Goal: Task Accomplishment & Management: Use online tool/utility

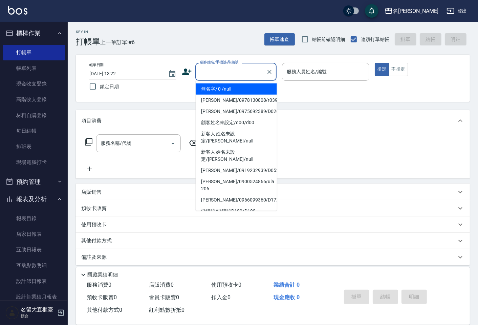
click at [217, 71] on input "顧客姓名/手機號碼/編號" at bounding box center [231, 72] width 65 height 12
click at [226, 91] on li "無名字/ 0 /null" at bounding box center [236, 88] width 81 height 11
type input "無名字/ 0 /null"
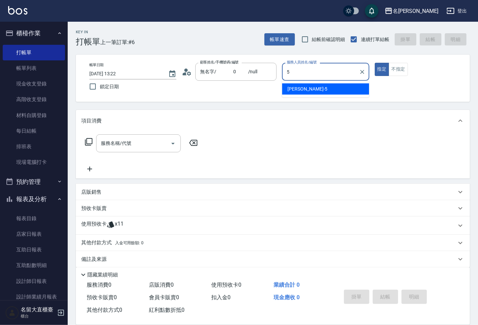
type input "[PERSON_NAME]-5"
type button "true"
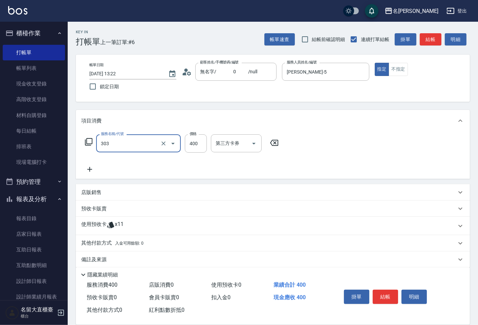
type input "剪髮(C級)(303)"
type input "350"
click at [434, 46] on div "Key In 打帳單 上一筆訂單:#6 帳單速查 結帳前確認明細 連續打單結帳 掛單 結帳 明細 帳單日期 [DATE] 13:22 鎖定日期 顧客姓名/手機…" at bounding box center [273, 177] width 411 height 310
click at [435, 39] on button "結帳" at bounding box center [431, 39] width 22 height 13
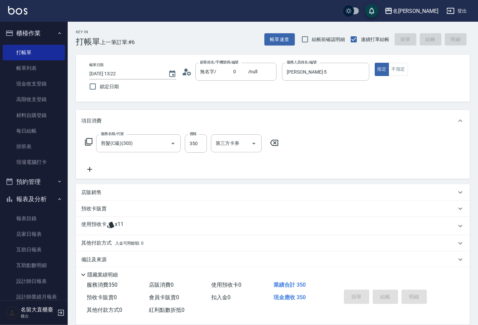
type input "[DATE] 14:21"
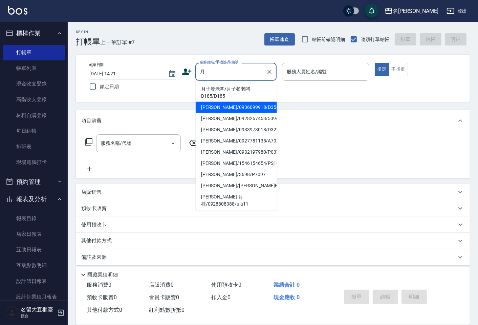
type input "月子餐老闆/月子餐老闆D185/D185"
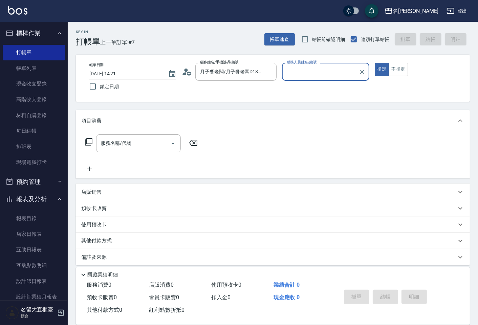
type input "[PERSON_NAME]3"
click at [375, 63] on button "指定" at bounding box center [382, 69] width 15 height 13
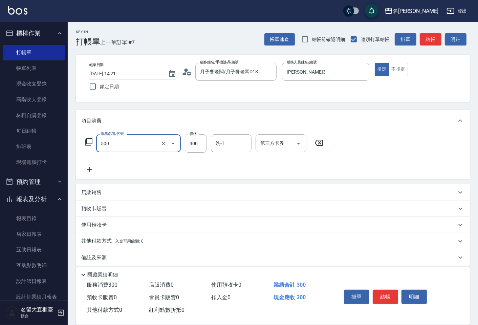
type input "洗髮(500)"
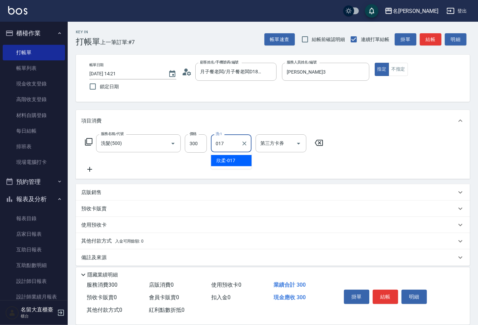
type input "欣柔-017"
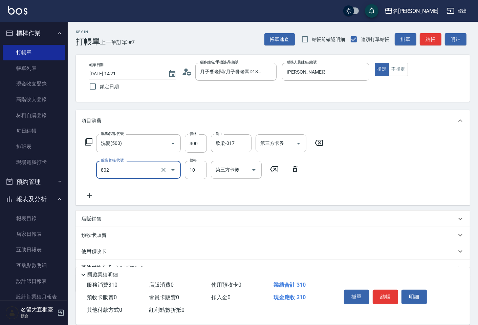
type input "潤絲(802)"
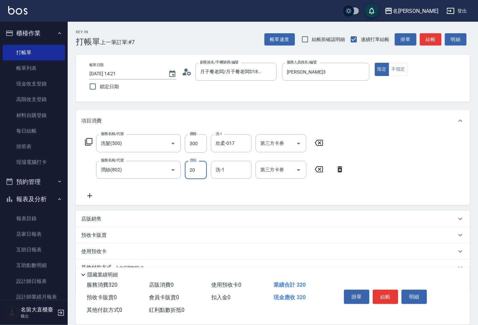
type input "20"
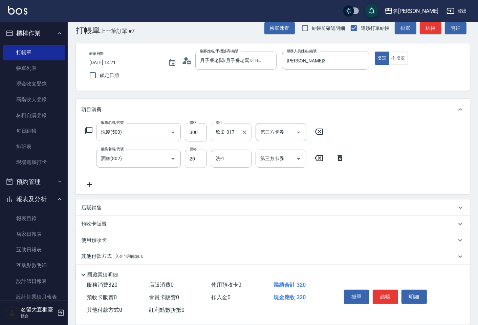
scroll to position [31, 0]
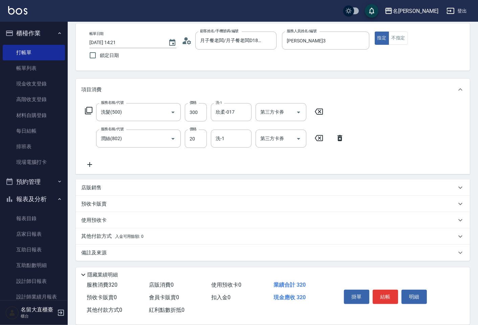
click at [100, 250] on p "備註及來源" at bounding box center [93, 252] width 25 height 7
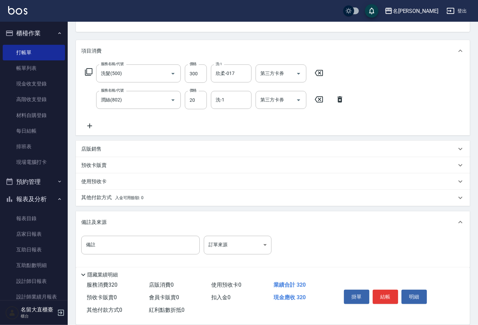
scroll to position [77, 0]
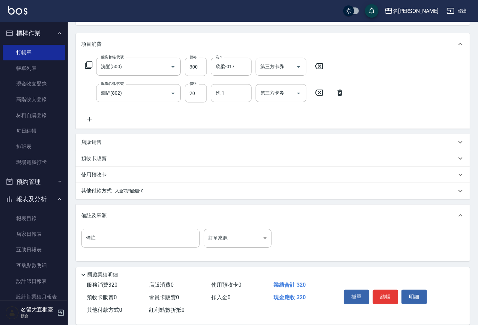
click at [103, 239] on input "備註" at bounding box center [140, 238] width 119 height 18
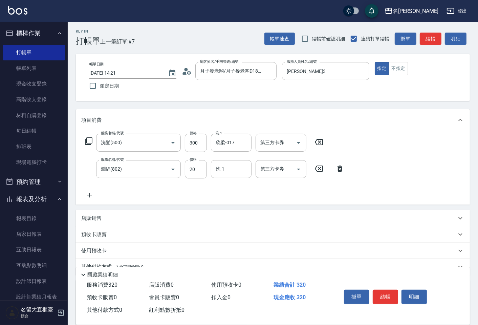
scroll to position [0, 0]
type input "老婆洗"
click at [232, 170] on input "洗-1" at bounding box center [231, 170] width 35 height 12
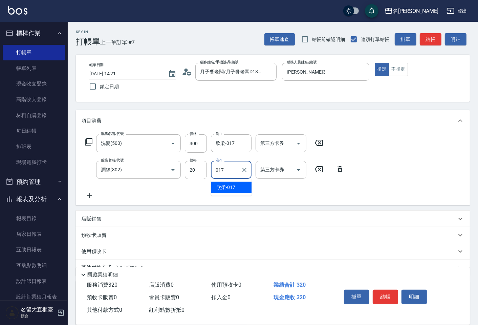
type input "欣柔-017"
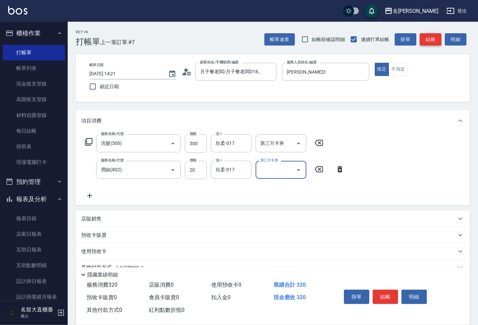
click at [436, 42] on button "結帳" at bounding box center [431, 39] width 22 height 13
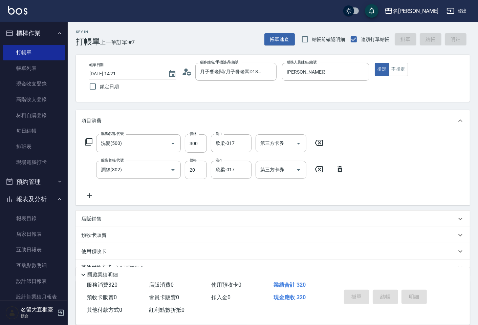
type input "[DATE] 14:48"
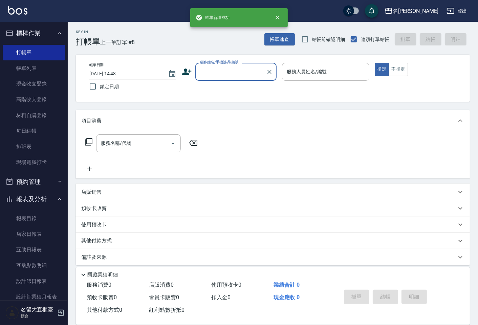
click at [232, 71] on input "顧客姓名/手機號碼/編號" at bounding box center [231, 72] width 65 height 12
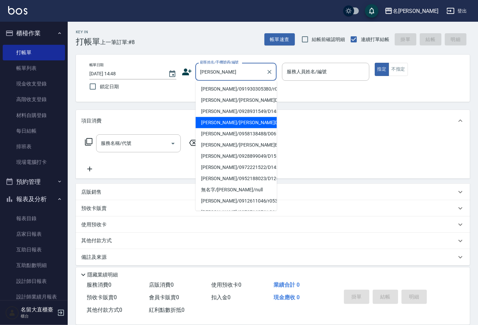
type input "[PERSON_NAME]/[PERSON_NAME]D244/D244"
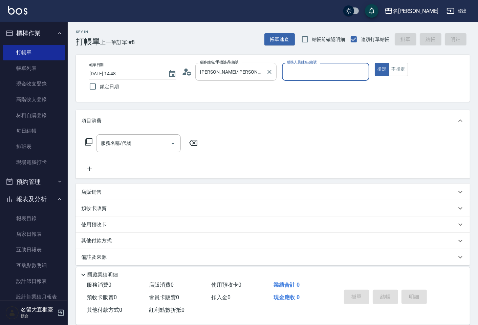
type input "[PERSON_NAME]3"
click at [375, 63] on button "指定" at bounding box center [382, 69] width 15 height 13
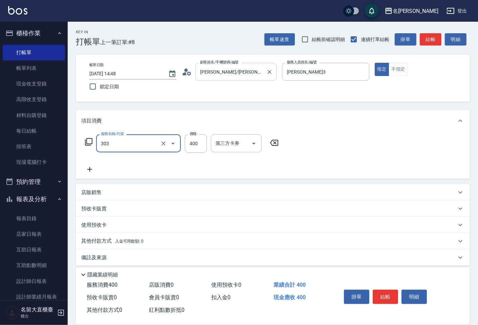
type input "剪髮(C級)(303)"
click at [429, 44] on button "結帳" at bounding box center [431, 39] width 22 height 13
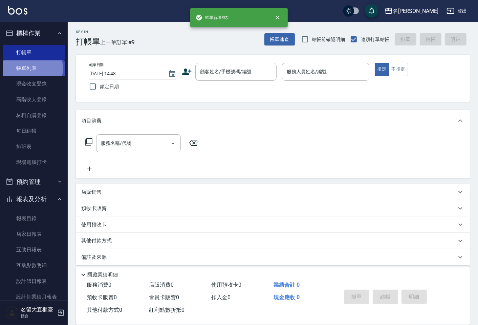
click at [27, 68] on link "帳單列表" at bounding box center [34, 68] width 62 height 16
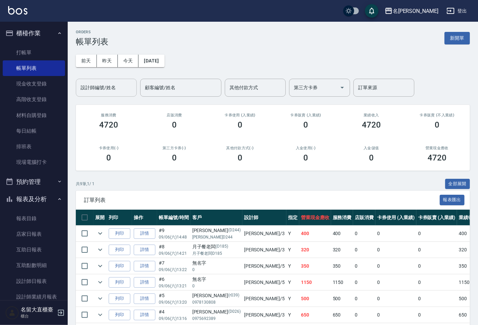
click at [99, 82] on input "設計師編號/姓名" at bounding box center [106, 88] width 55 height 12
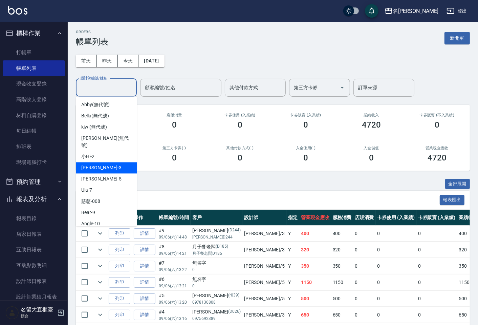
click at [92, 165] on div "[PERSON_NAME]3" at bounding box center [106, 167] width 61 height 11
type input "[PERSON_NAME]3"
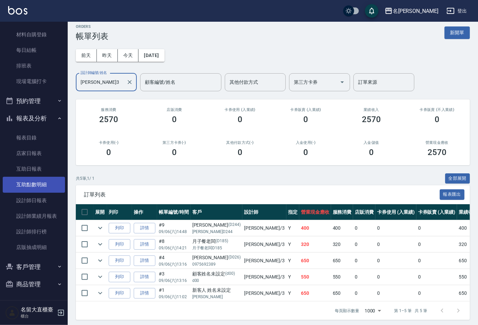
scroll to position [14, 0]
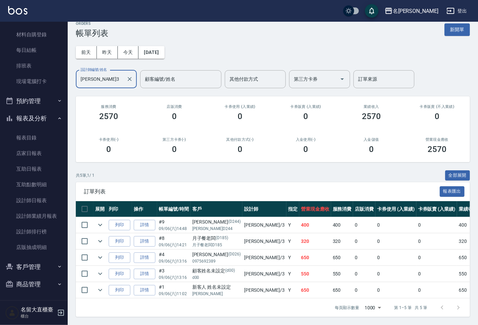
click at [34, 262] on button "客戶管理" at bounding box center [34, 267] width 62 height 18
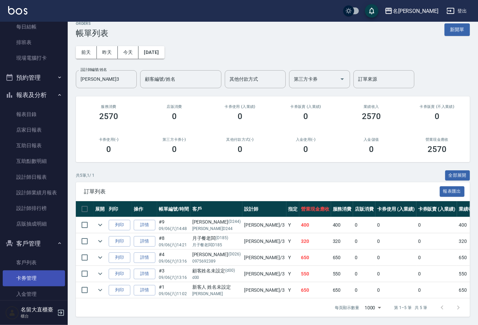
scroll to position [133, 0]
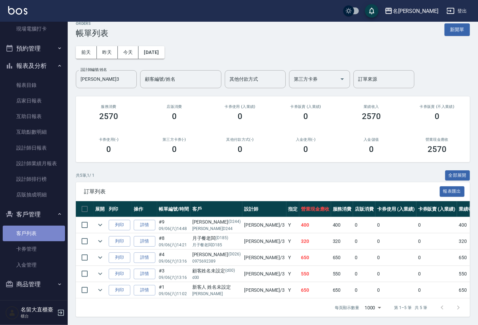
click at [34, 233] on link "客戶列表" at bounding box center [34, 233] width 62 height 16
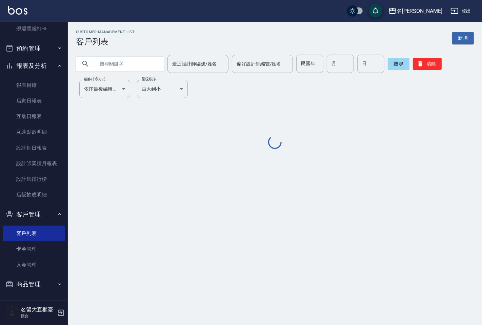
click at [144, 65] on input "text" at bounding box center [127, 64] width 64 height 18
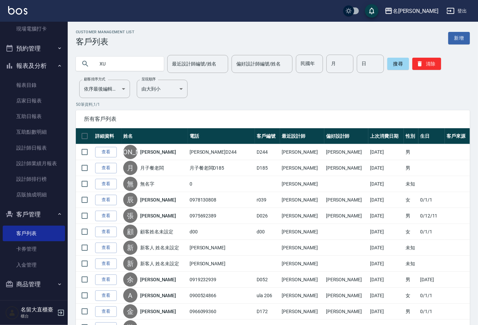
type input "X"
type input "[PERSON_NAME]"
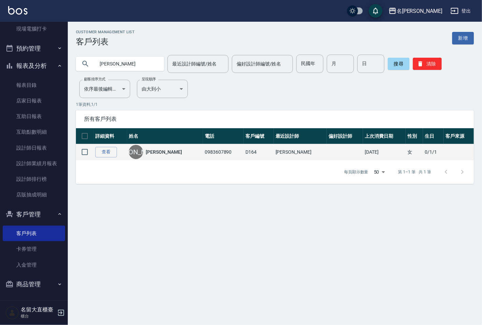
click at [161, 150] on link "[PERSON_NAME]" at bounding box center [164, 151] width 36 height 7
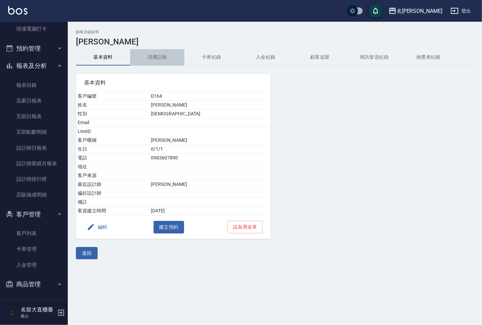
click at [156, 57] on button "消費記錄" at bounding box center [157, 57] width 54 height 16
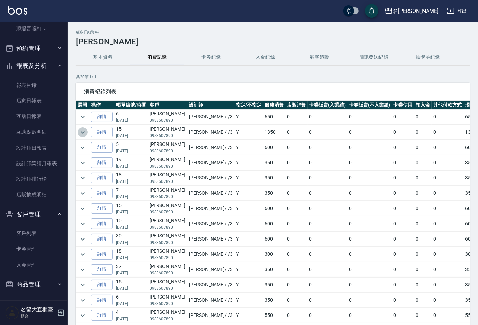
click at [84, 132] on icon "expand row" at bounding box center [83, 132] width 4 height 2
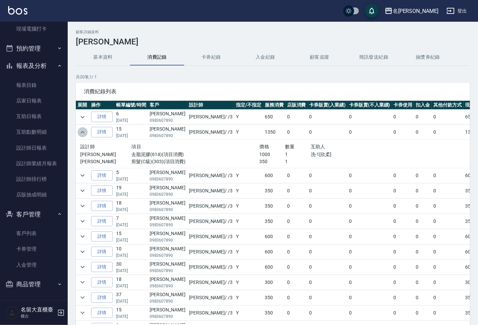
click at [83, 131] on icon "expand row" at bounding box center [83, 132] width 8 height 8
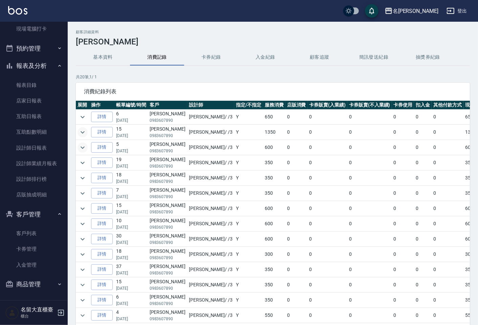
click at [82, 145] on icon "expand row" at bounding box center [83, 147] width 8 height 8
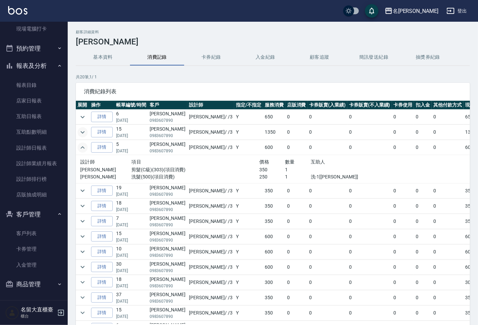
click at [82, 145] on icon "expand row" at bounding box center [83, 147] width 8 height 8
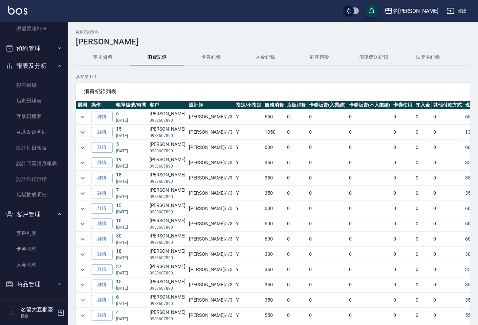
click at [82, 145] on icon "expand row" at bounding box center [83, 147] width 8 height 8
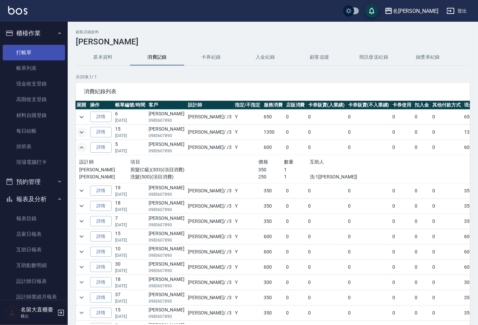
click at [27, 52] on link "打帳單" at bounding box center [34, 53] width 62 height 16
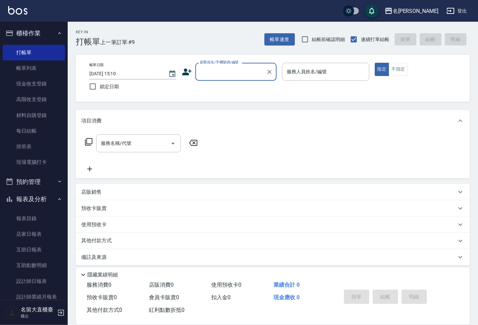
click at [242, 75] on input "顧客姓名/手機號碼/編號" at bounding box center [231, 72] width 65 height 12
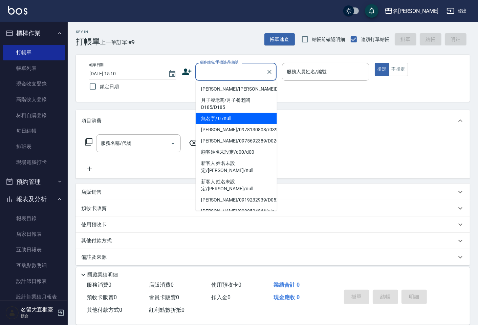
click at [237, 113] on li "無名字/ 0 /null" at bounding box center [236, 118] width 81 height 11
type input "無名字/ 0 /null"
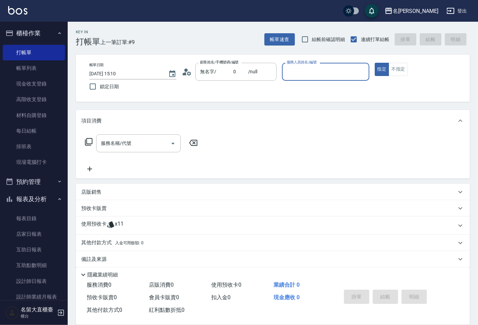
click at [305, 65] on div "服務人員姓名/編號" at bounding box center [325, 72] width 87 height 18
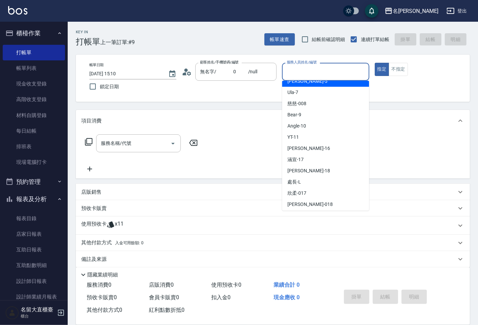
scroll to position [75, 0]
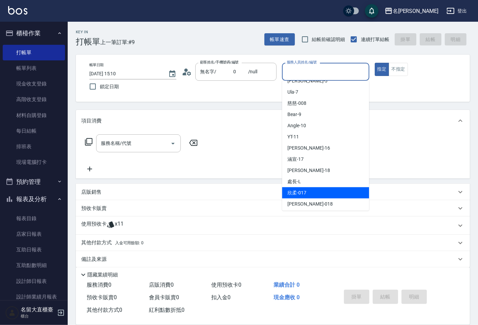
click at [299, 190] on span "欣柔 -017" at bounding box center [297, 192] width 19 height 7
type input "欣柔-017"
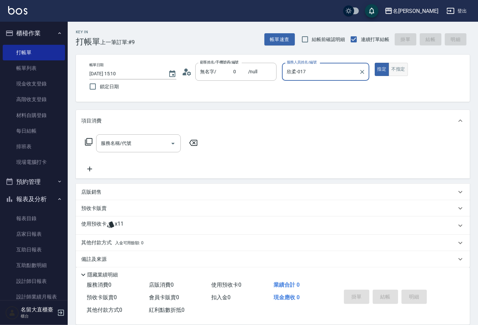
click at [406, 70] on button "不指定" at bounding box center [398, 69] width 19 height 13
click at [100, 142] on input "服務名稱/代號" at bounding box center [133, 143] width 68 height 12
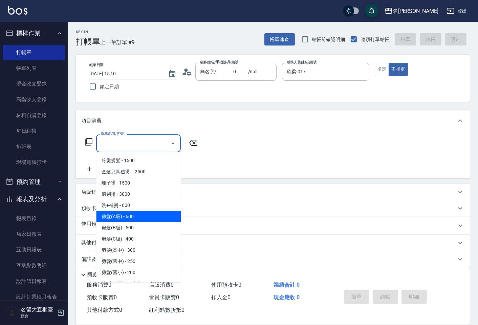
click at [132, 217] on span "剪髮(A級) - 600" at bounding box center [138, 216] width 85 height 11
type input "剪髮(A級)(301)"
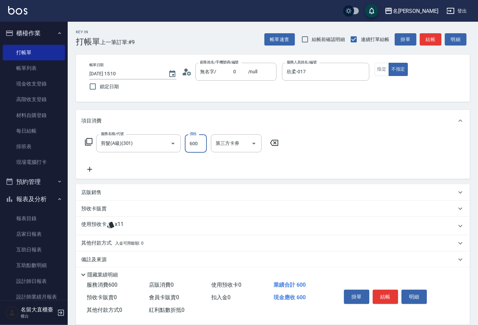
click at [196, 143] on input "600" at bounding box center [196, 143] width 22 height 18
type input "11"
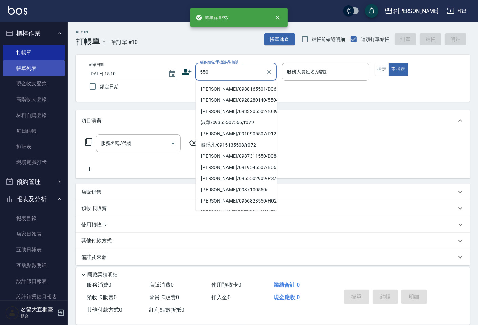
type input "550"
click at [22, 73] on link "帳單列表" at bounding box center [34, 68] width 62 height 16
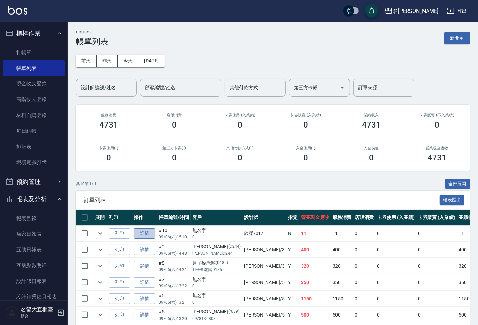
click at [147, 231] on link "詳情" at bounding box center [145, 233] width 22 height 11
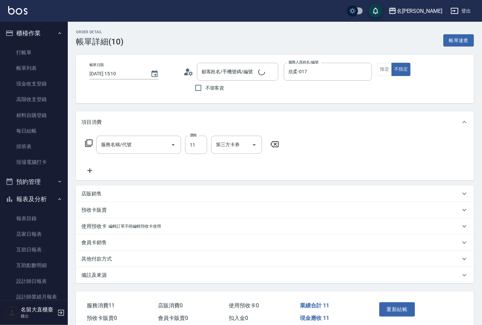
type input "欣柔-017"
type input "無名字/ 0 /null"
type input "剪髮(A級)(301)"
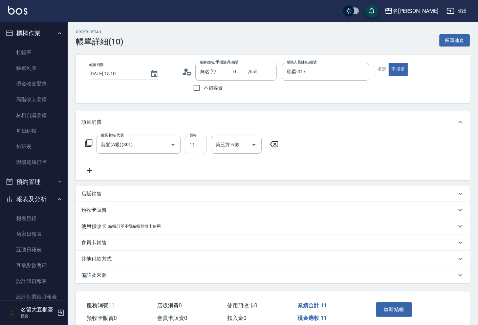
click at [201, 149] on input "11" at bounding box center [196, 145] width 22 height 18
type input "150"
click at [86, 171] on icon at bounding box center [89, 170] width 17 height 8
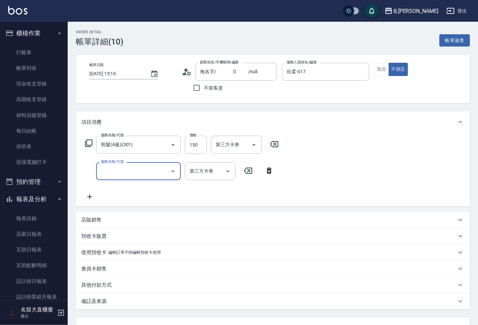
click at [112, 171] on input "服務名稱/代號" at bounding box center [133, 171] width 68 height 12
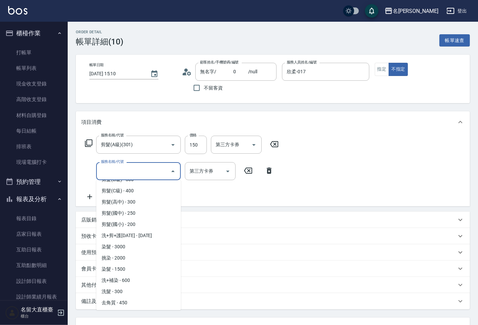
scroll to position [75, 0]
click at [123, 289] on span "洗髮 - 300" at bounding box center [138, 291] width 85 height 11
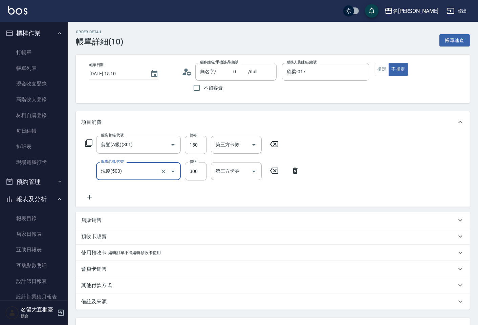
type input "洗髮(500)"
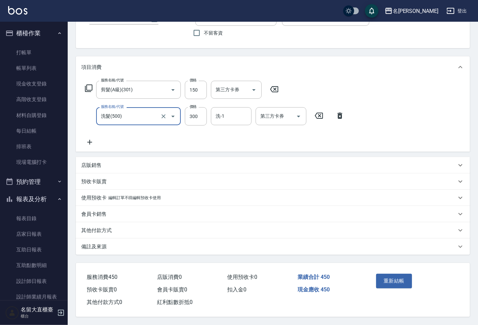
scroll to position [57, 0]
click at [393, 282] on button "重新結帳" at bounding box center [394, 280] width 36 height 14
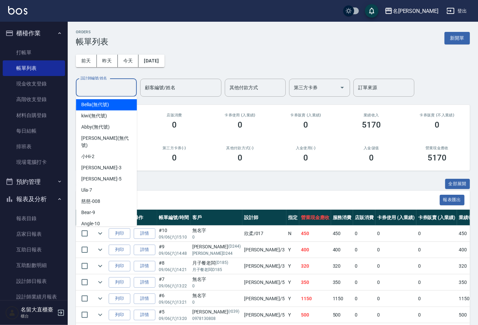
click at [102, 89] on input "設計師編號/姓名" at bounding box center [106, 88] width 55 height 12
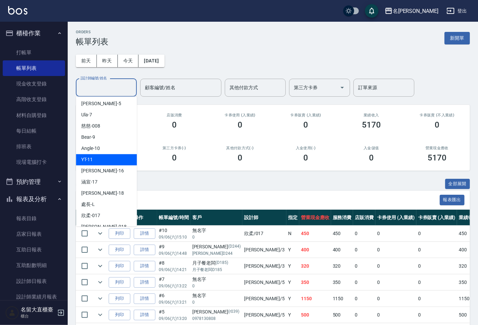
scroll to position [99, 0]
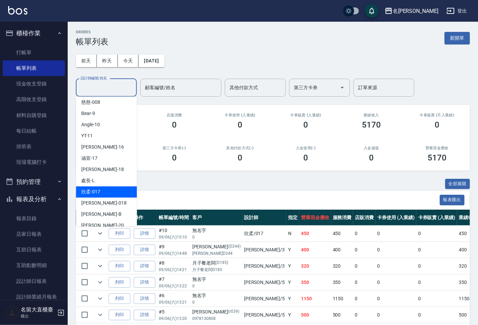
click at [101, 186] on div "欣柔 -017" at bounding box center [106, 191] width 61 height 11
type input "欣柔-017"
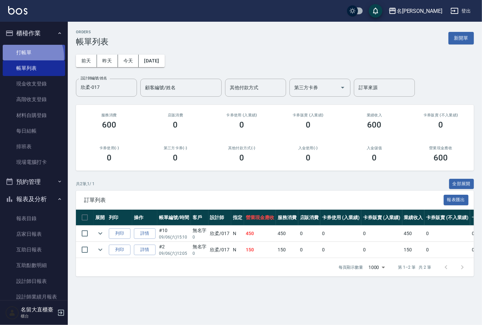
click at [26, 56] on link "打帳單" at bounding box center [34, 53] width 62 height 16
